Goal: Task Accomplishment & Management: Use online tool/utility

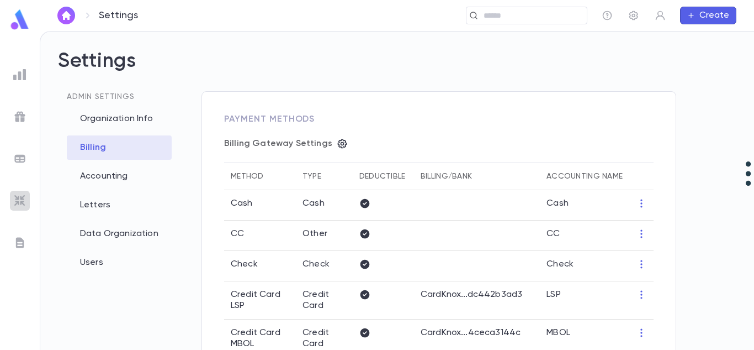
click at [15, 199] on img at bounding box center [19, 200] width 13 height 13
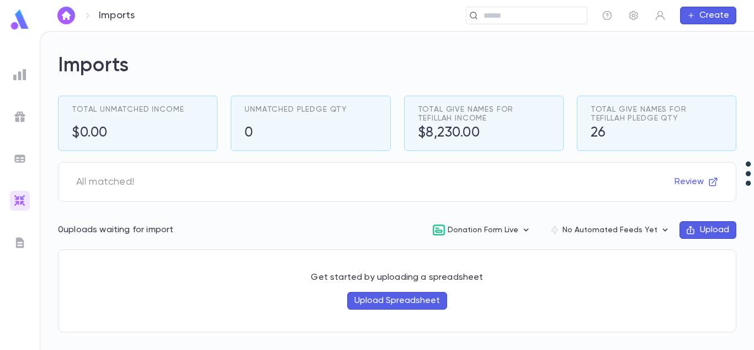
click at [705, 229] on button "Upload" at bounding box center [708, 230] width 57 height 18
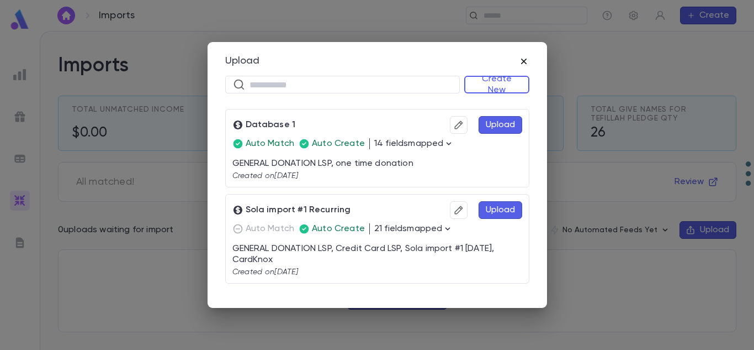
click at [523, 61] on icon "button" at bounding box center [524, 61] width 6 height 6
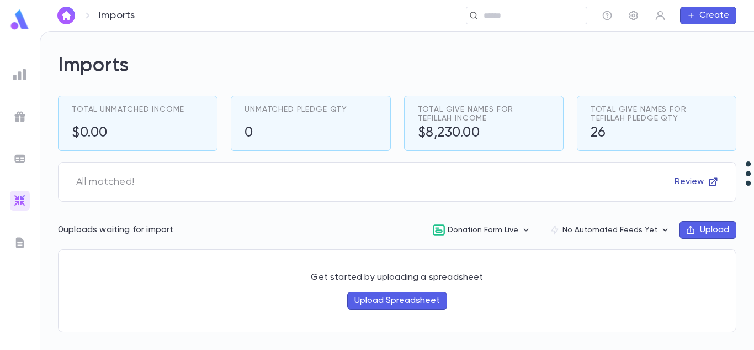
click at [687, 181] on button "Review" at bounding box center [696, 182] width 57 height 18
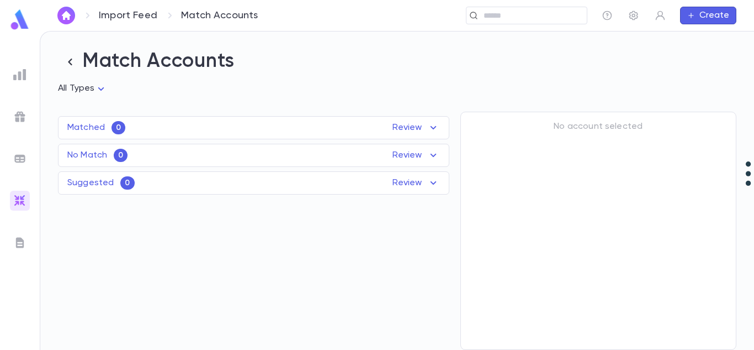
click at [24, 201] on img at bounding box center [19, 200] width 13 height 13
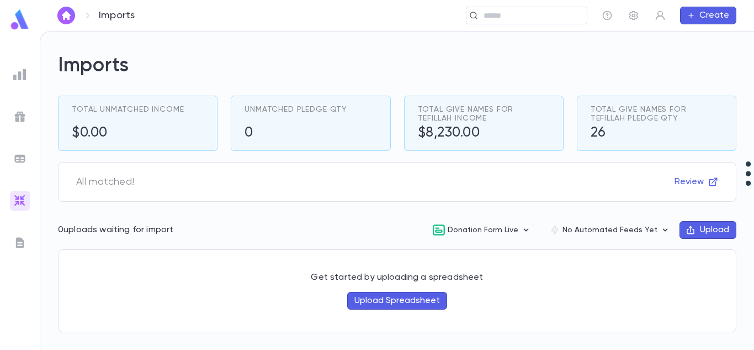
click at [403, 305] on button "Upload Spreadsheet" at bounding box center [397, 301] width 100 height 18
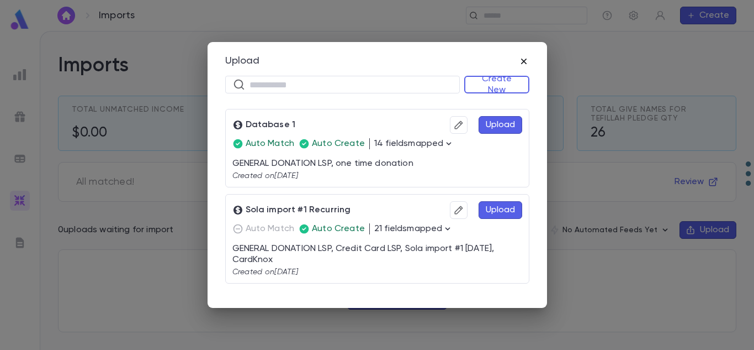
click at [522, 59] on icon "button" at bounding box center [524, 61] width 6 height 6
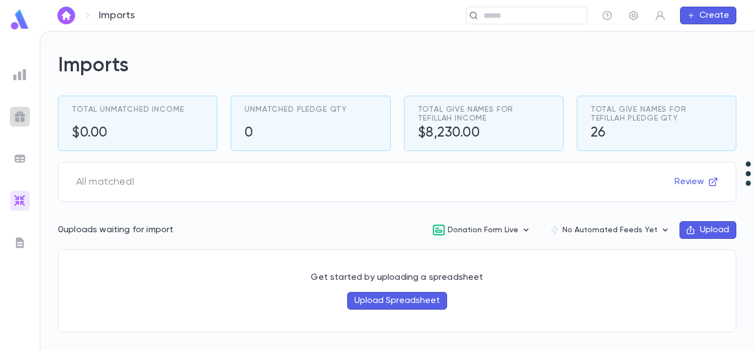
click at [25, 110] on img at bounding box center [19, 116] width 13 height 13
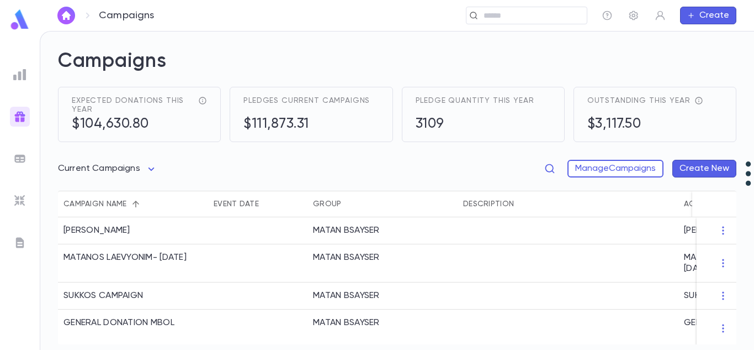
click at [421, 170] on div "Current Campaigns **** Manage Campaigns Create New" at bounding box center [397, 171] width 679 height 40
